Goal: Transaction & Acquisition: Purchase product/service

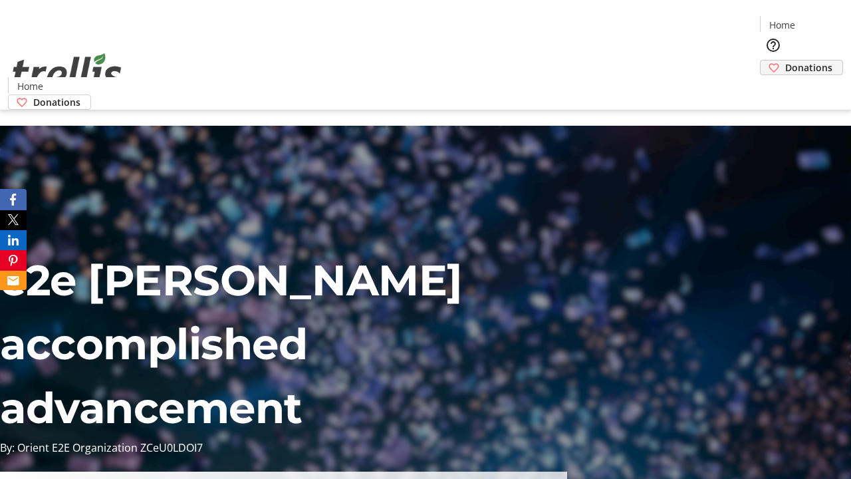
click at [785, 61] on span "Donations" at bounding box center [808, 68] width 47 height 14
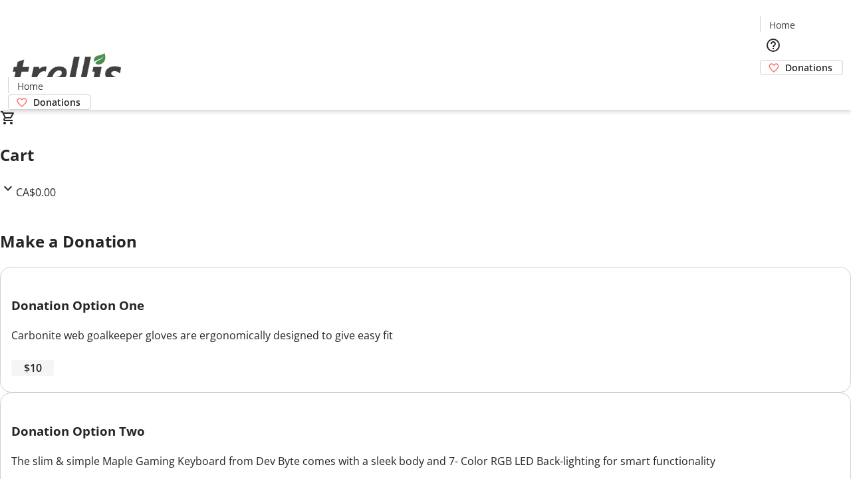
click at [42, 376] on span "$10" at bounding box center [33, 368] width 18 height 16
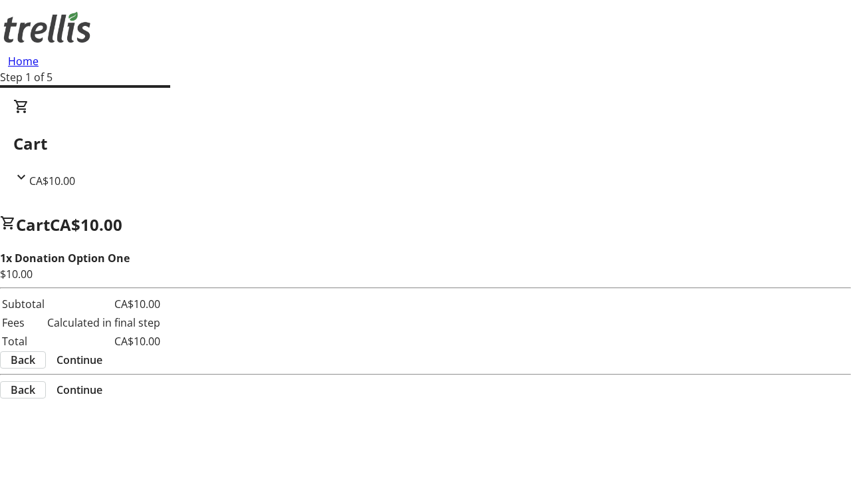
select select "CA"
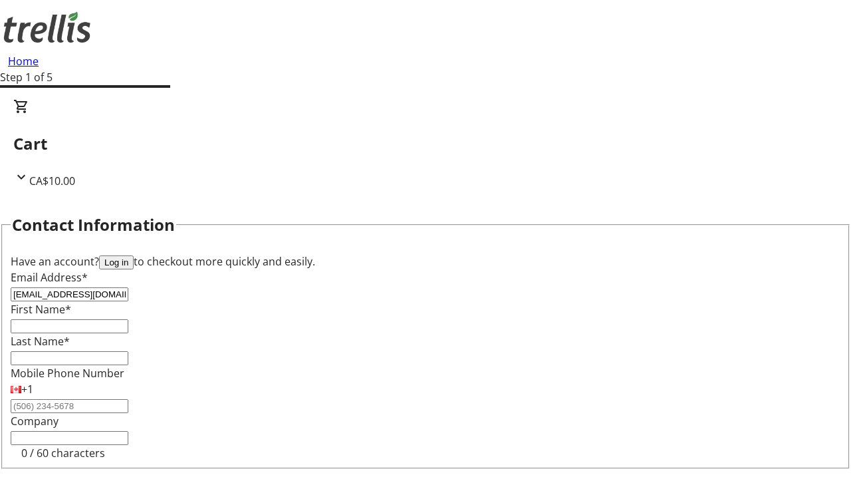
type input "[EMAIL_ADDRESS][DOMAIN_NAME]"
type input "[PERSON_NAME]"
type input "[STREET_ADDRESS][PERSON_NAME]"
type input "Kelowna"
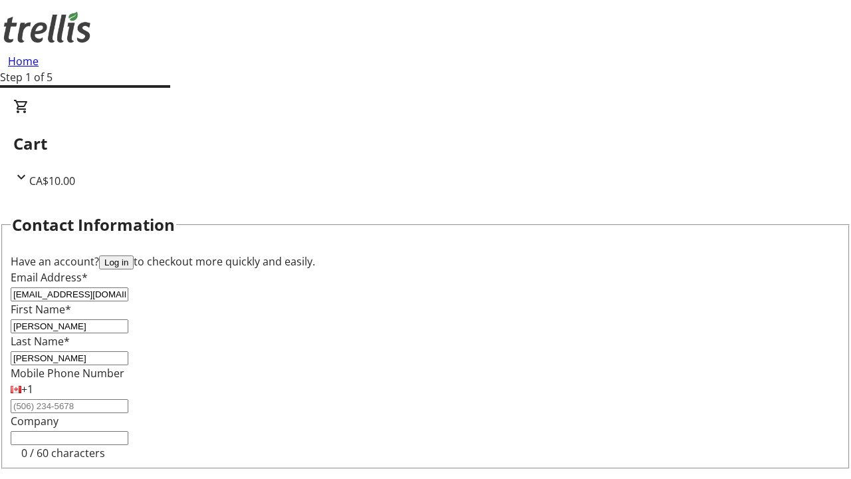
select select "BC"
type input "Kelowna"
type input "V1Y 0C2"
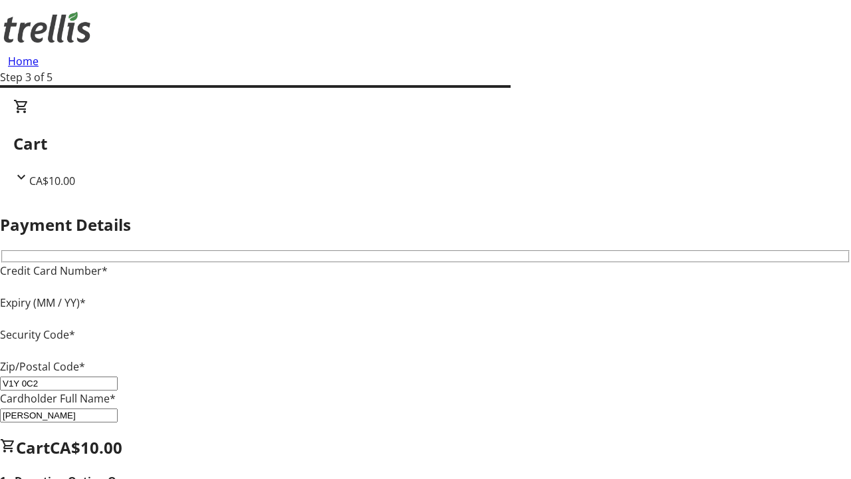
type input "V1Y 0C2"
